Goal: Find specific page/section: Locate a particular part of the current website

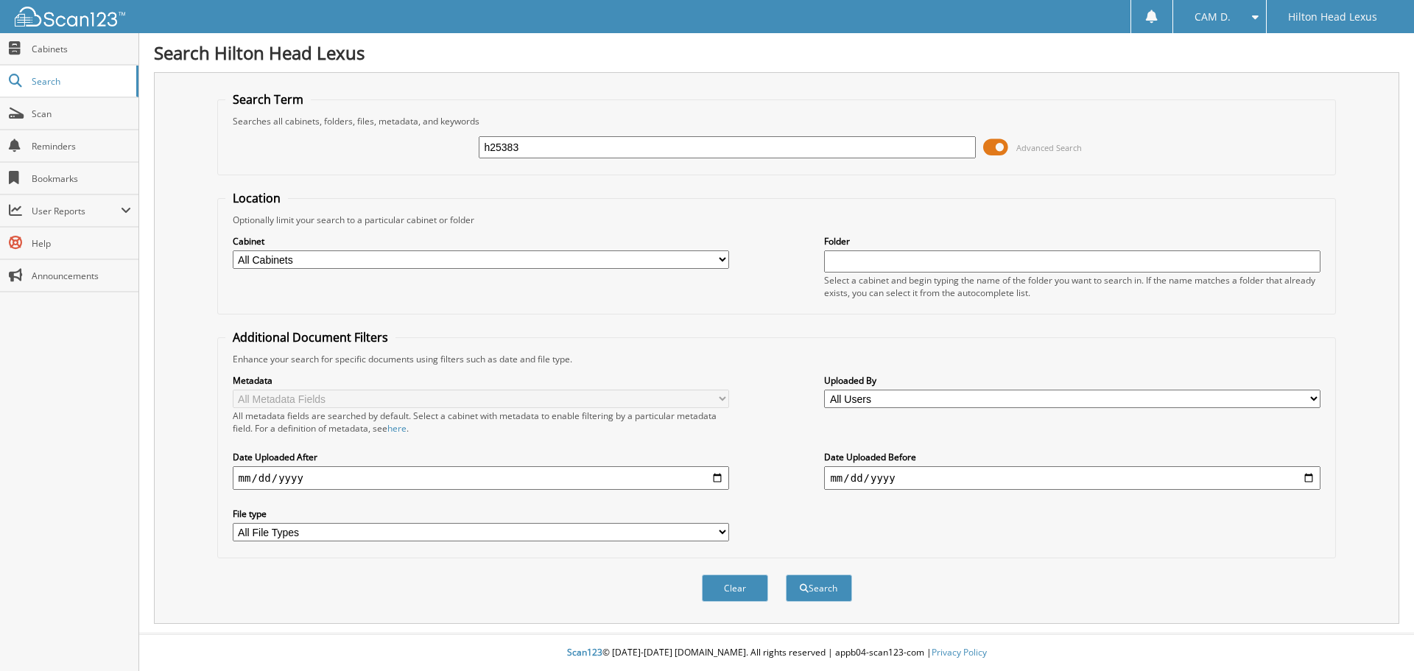
type input "h25383"
click at [786, 574] on button "Search" at bounding box center [819, 587] width 66 height 27
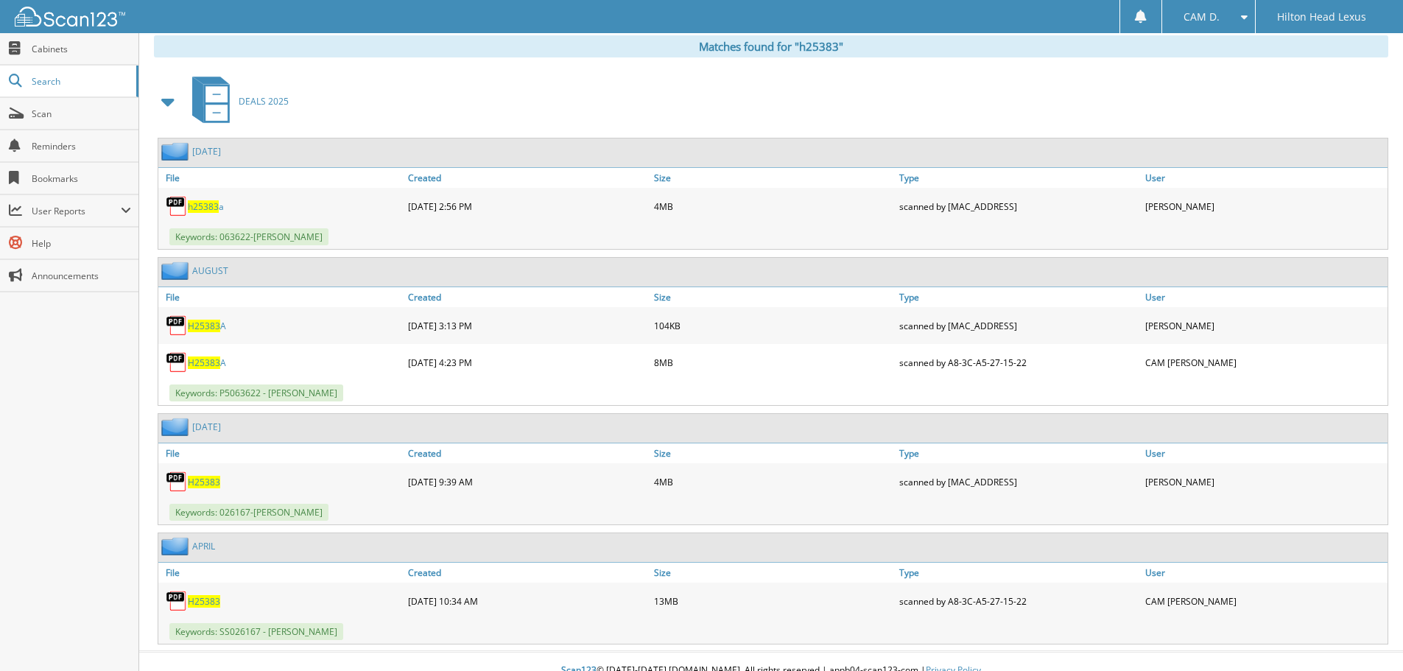
scroll to position [629, 0]
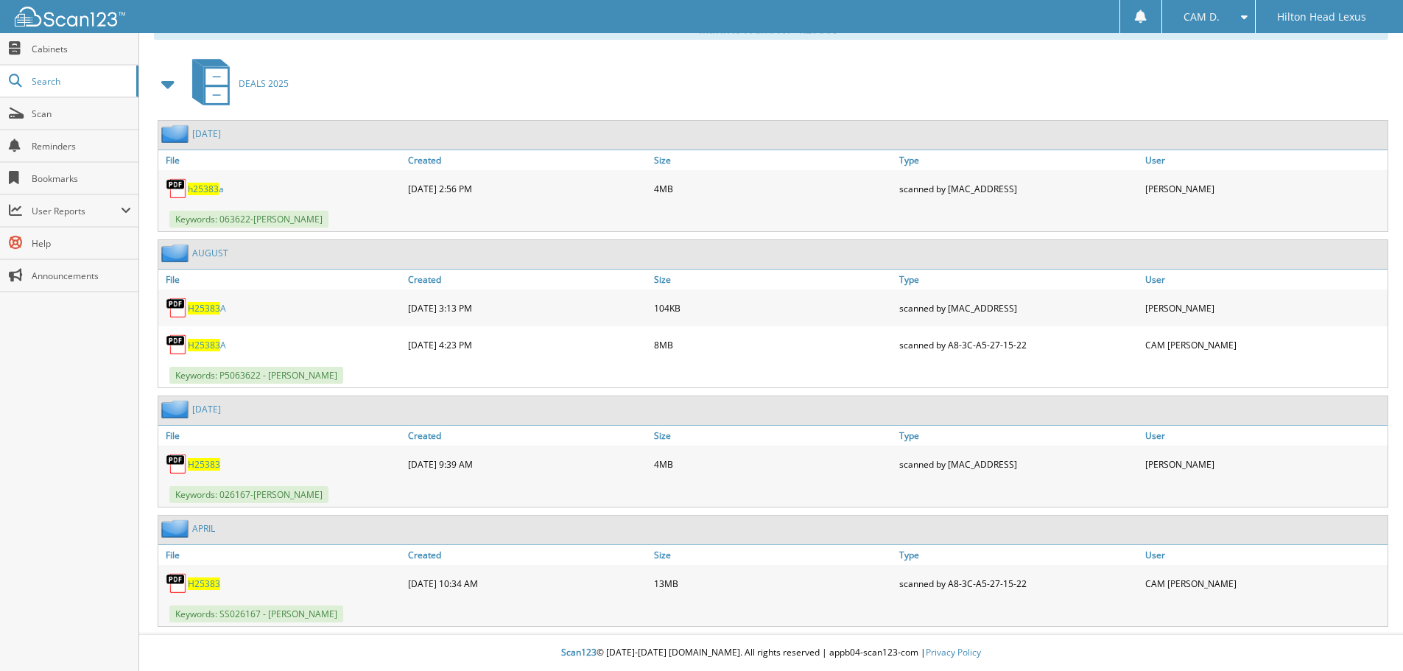
click at [200, 578] on span "H25383" at bounding box center [204, 583] width 32 height 13
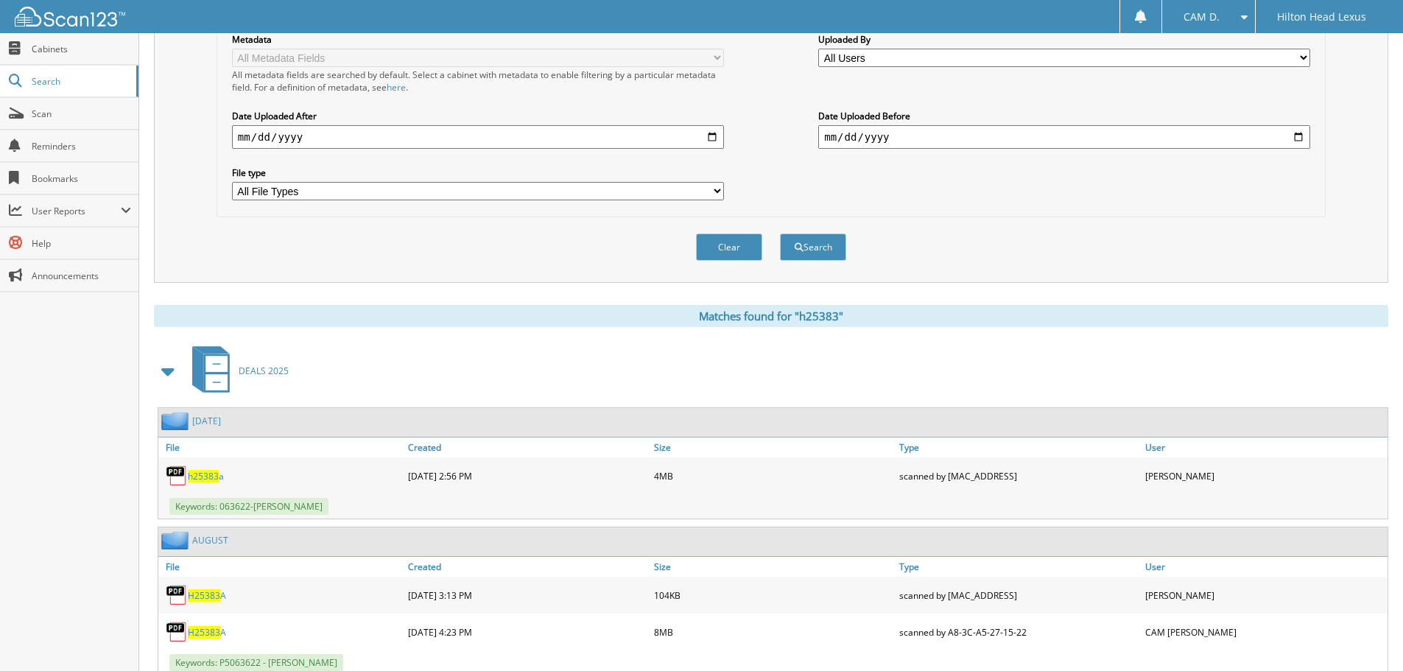
scroll to position [0, 0]
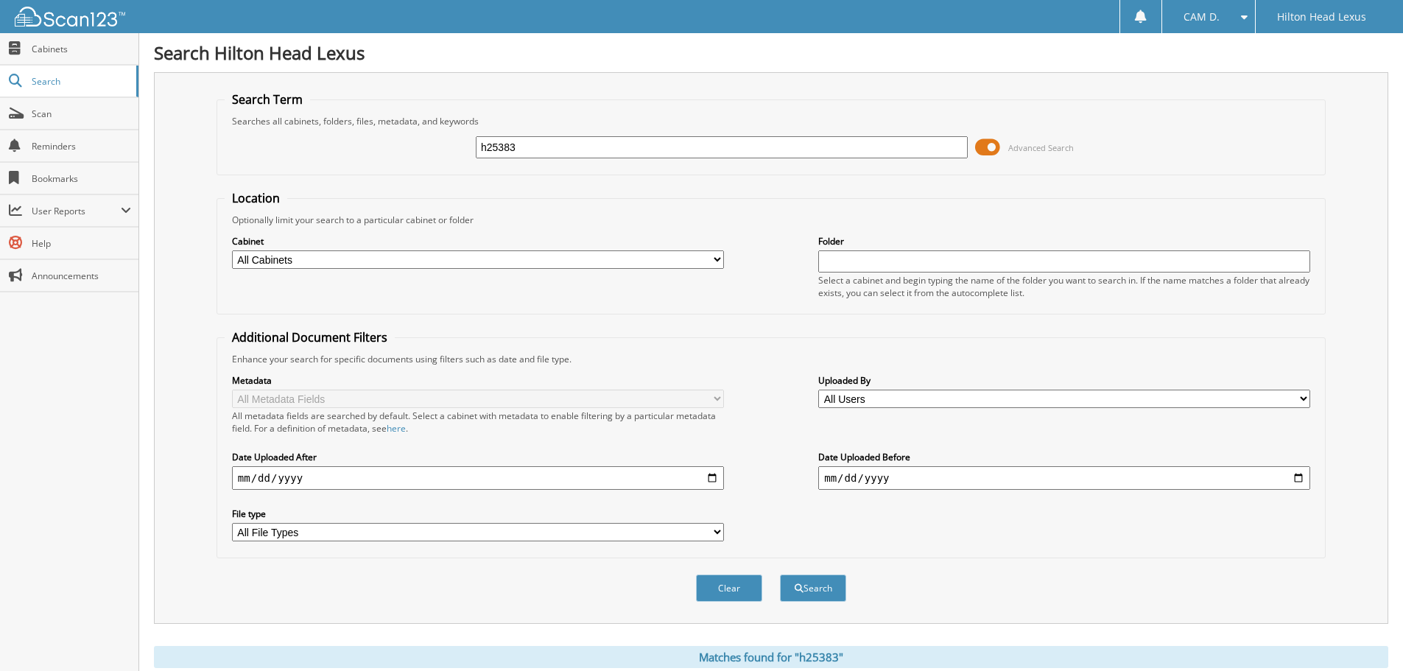
click at [655, 138] on input "h25383" at bounding box center [722, 147] width 492 height 22
click at [655, 154] on input "h25383" at bounding box center [722, 147] width 492 height 22
type input "H25648"
click at [780, 574] on button "Search" at bounding box center [813, 587] width 66 height 27
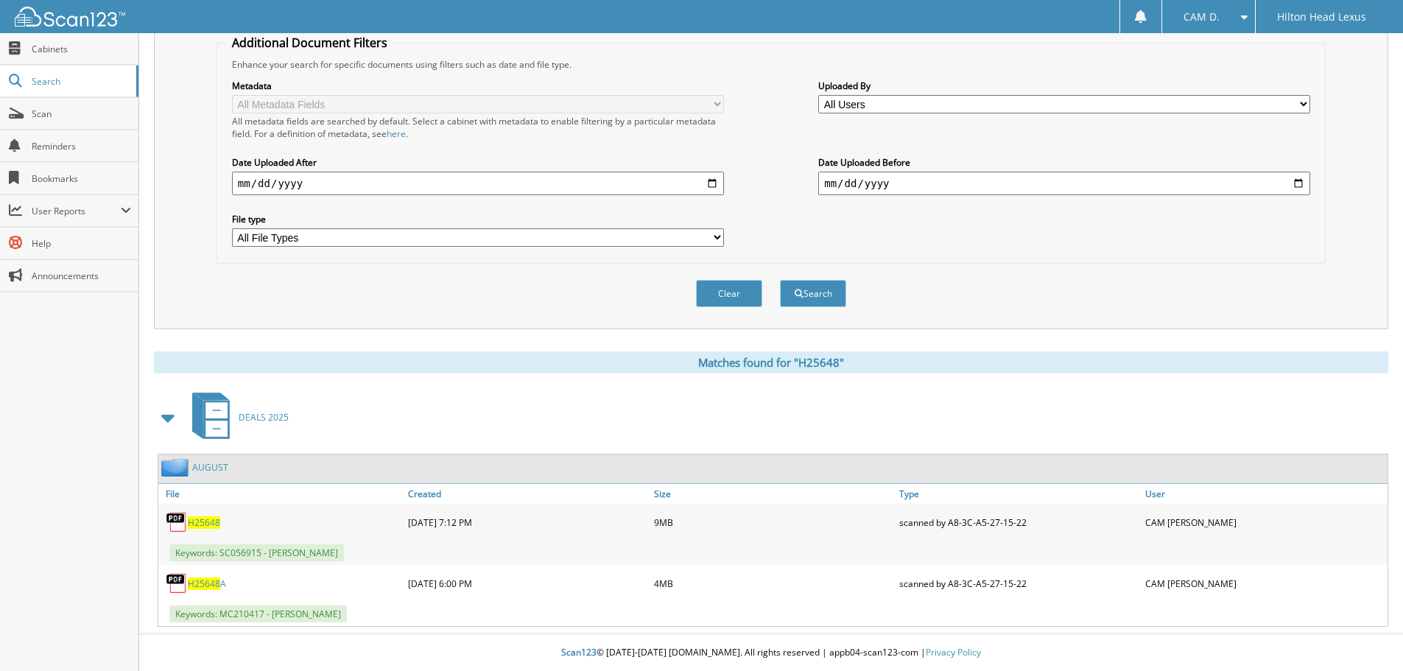
scroll to position [295, 0]
click at [213, 522] on span "H25648" at bounding box center [204, 522] width 32 height 13
